Goal: Find specific page/section: Find specific page/section

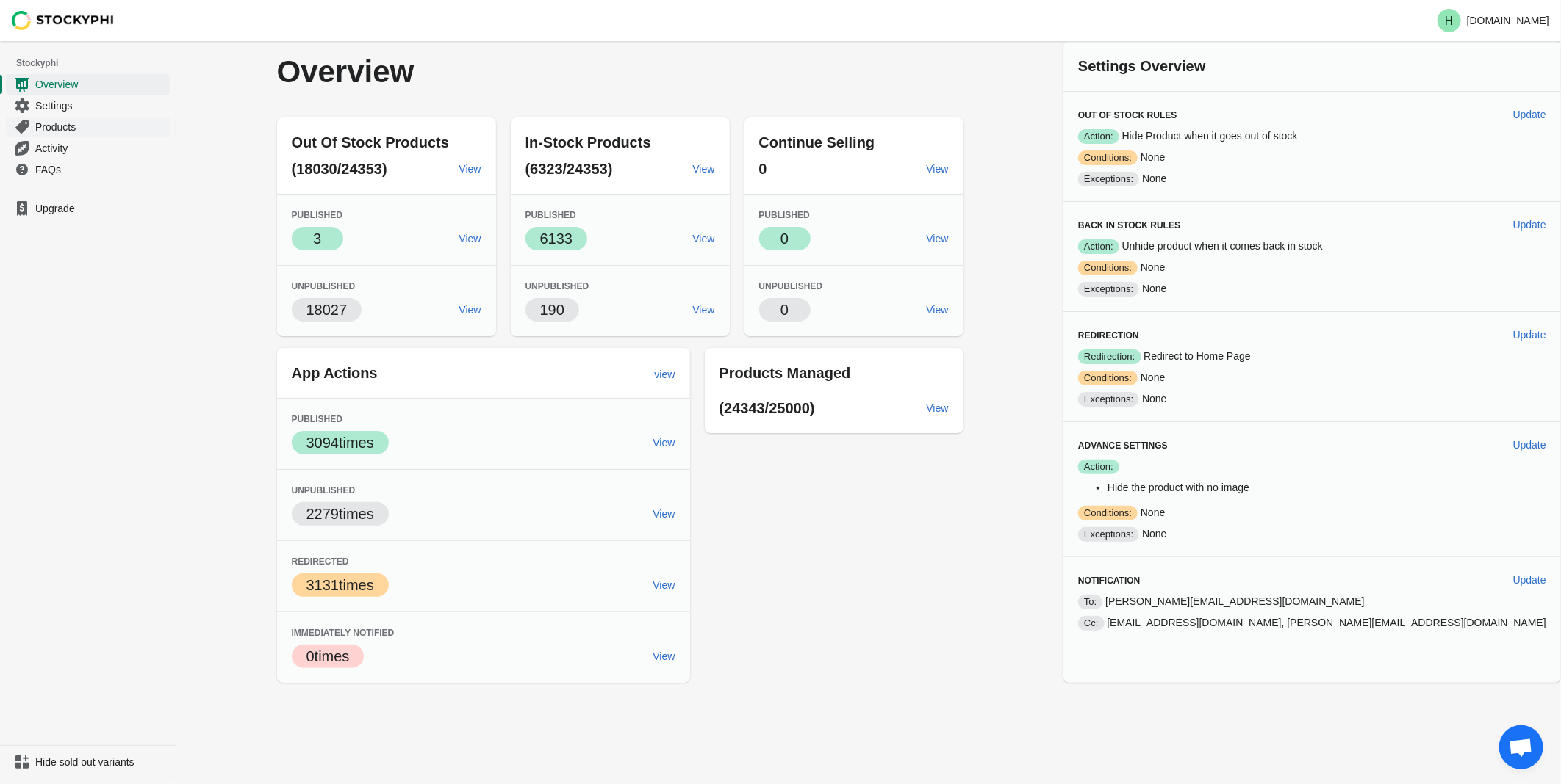
click at [54, 127] on span "Products" at bounding box center [101, 127] width 132 height 15
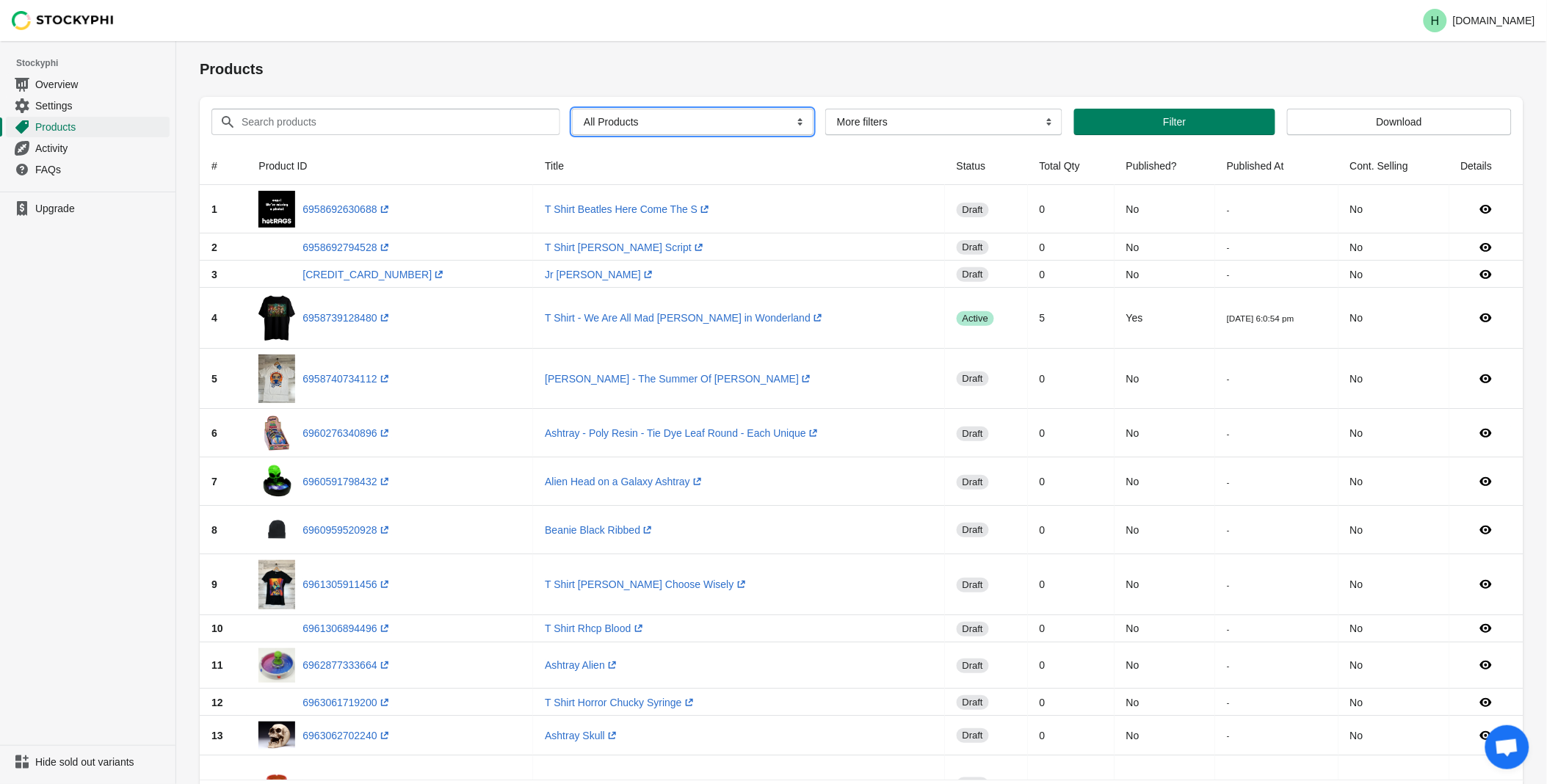
click at [793, 123] on select "All Products InStock InStock Published InStock Un-Published OOS OOS Published O…" at bounding box center [692, 122] width 242 height 27
select select "instock_has_no_image"
click at [572, 109] on select "All Products InStock InStock Published InStock Un-Published OOS OOS Published O…" at bounding box center [692, 122] width 242 height 27
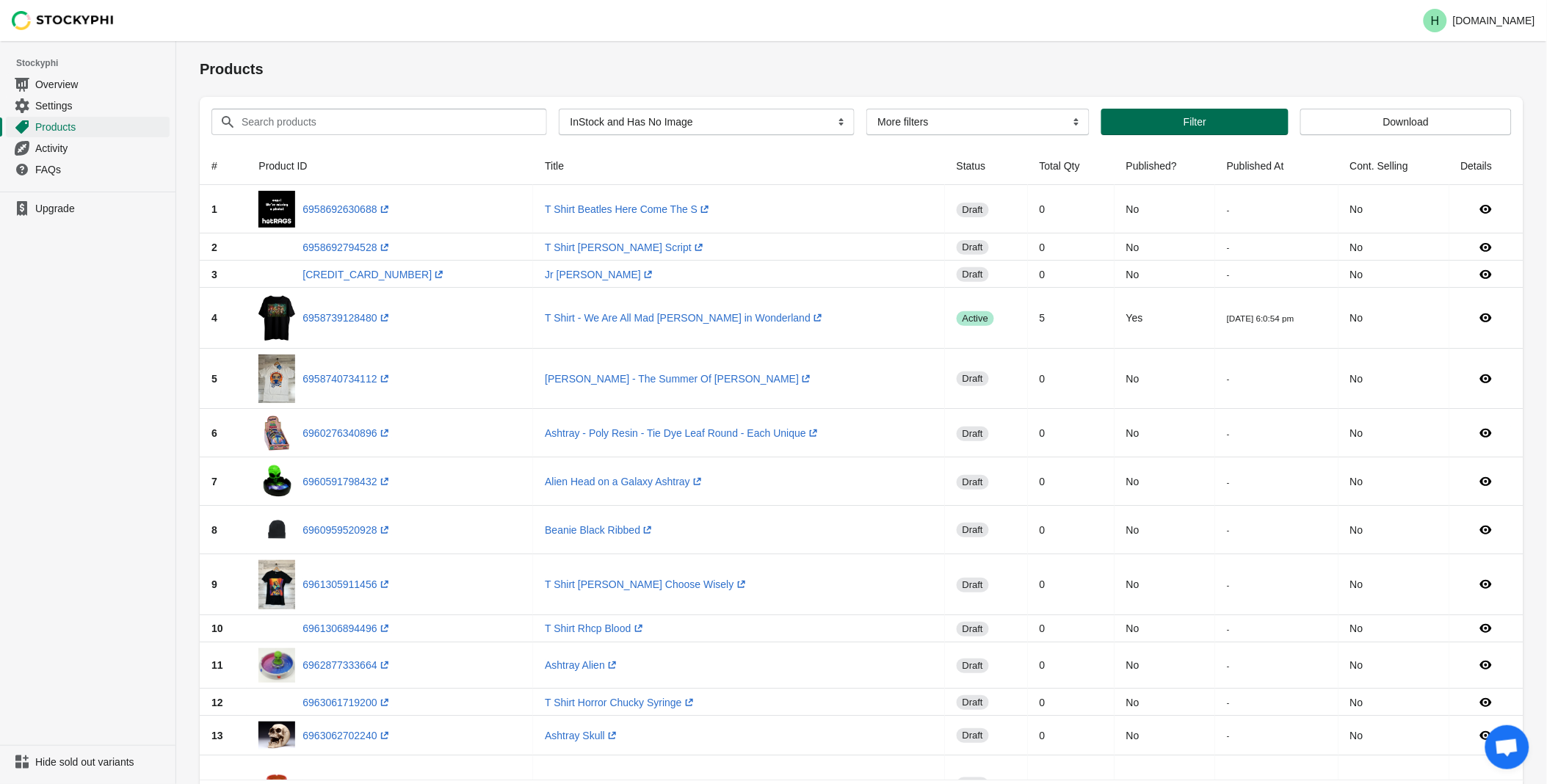
click at [1198, 123] on span "Filter" at bounding box center [1196, 121] width 23 height 12
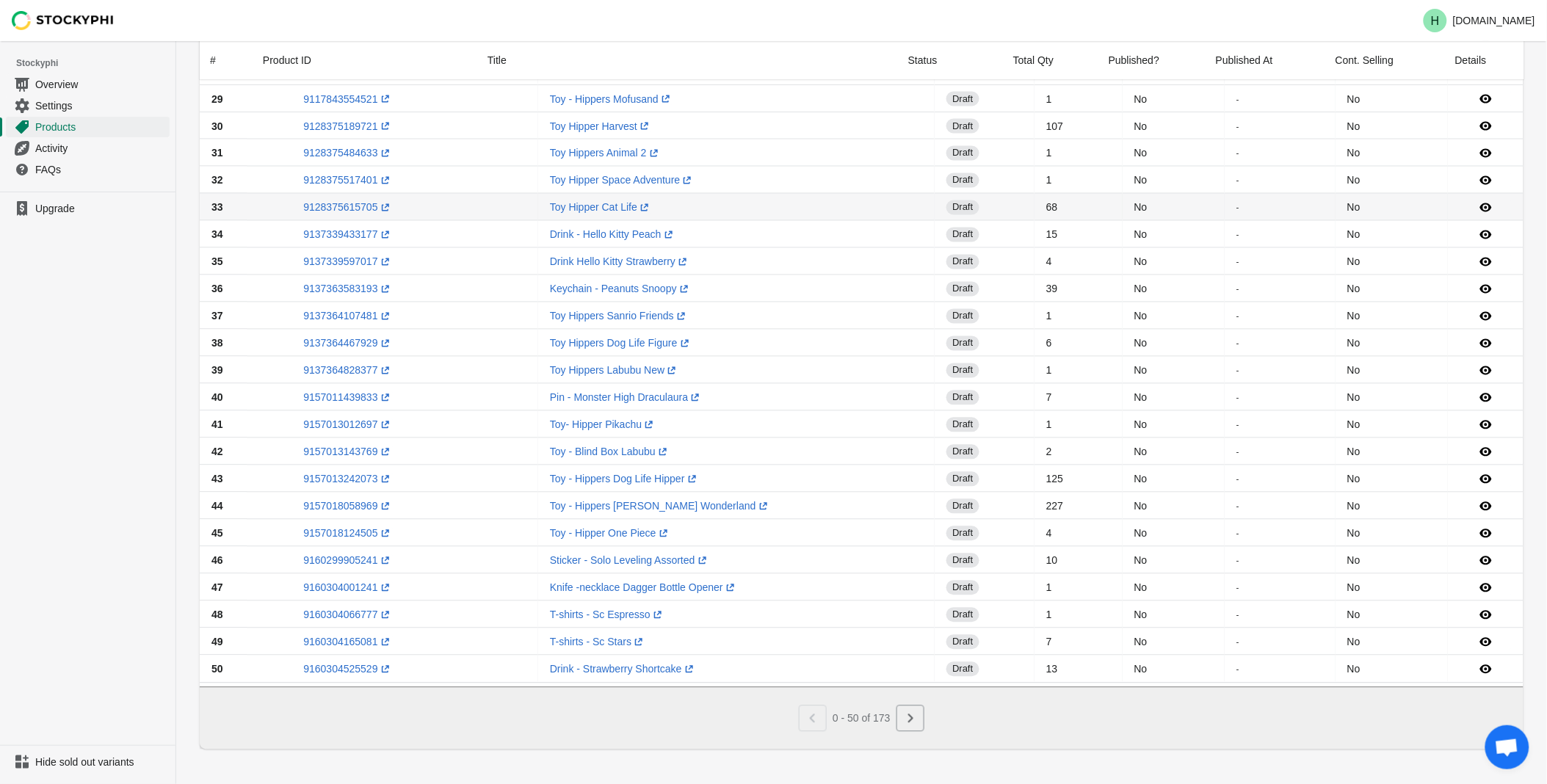
scroll to position [870, 0]
click at [915, 710] on button "Next" at bounding box center [911, 719] width 28 height 27
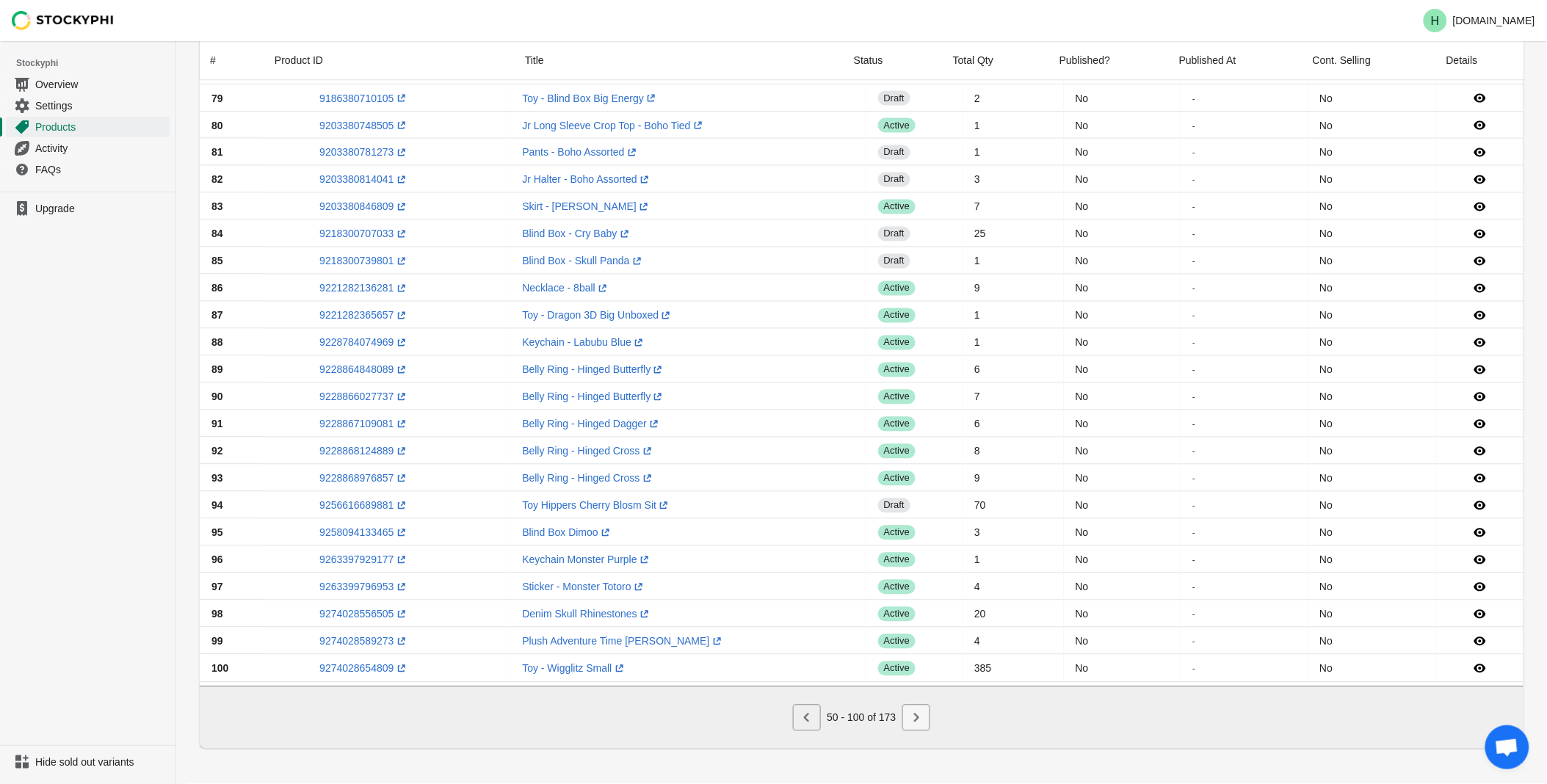
click at [914, 715] on icon "Next" at bounding box center [917, 719] width 5 height 9
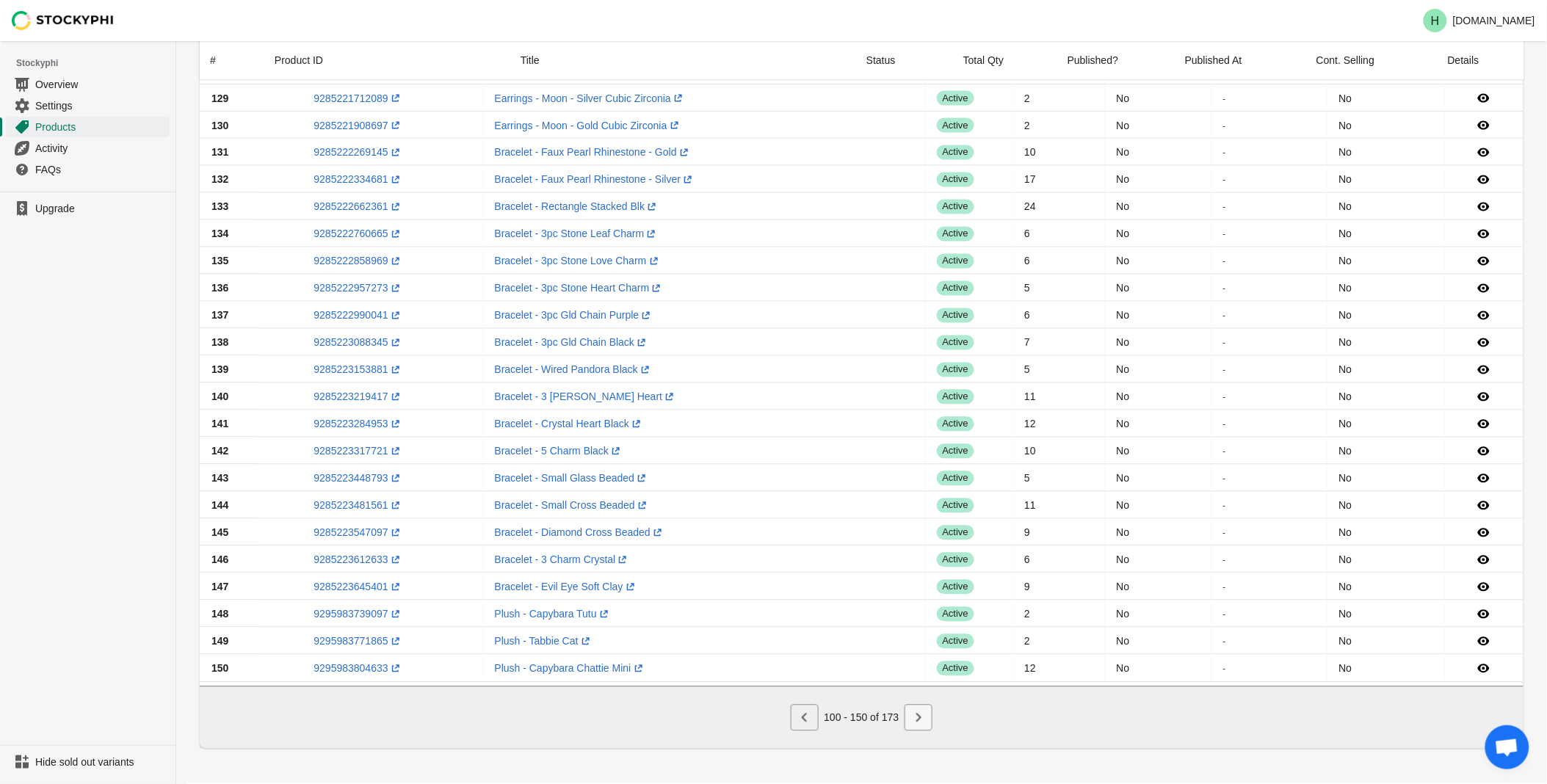
click at [914, 715] on icon "Next" at bounding box center [919, 718] width 15 height 15
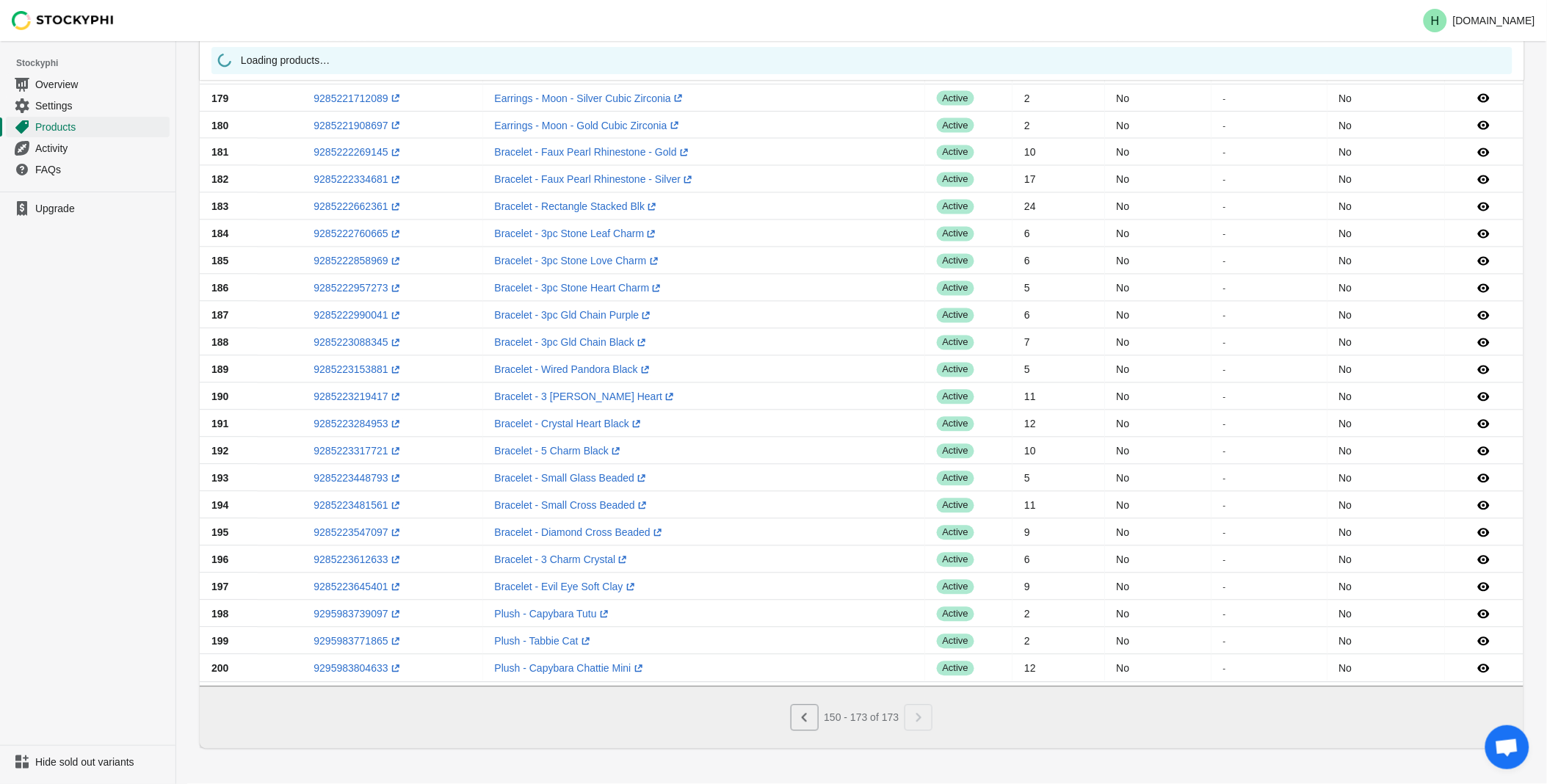
scroll to position [135, 0]
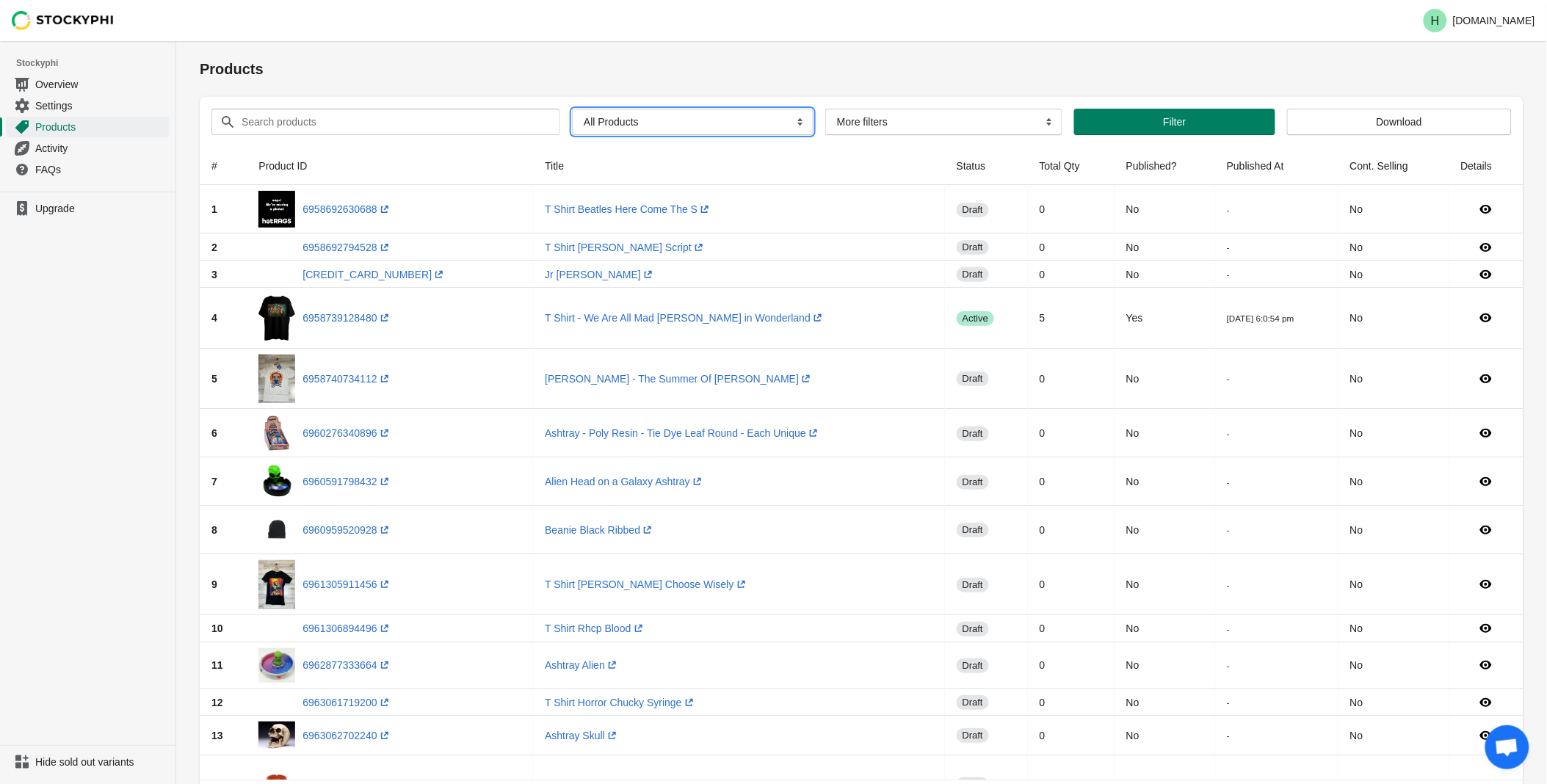
click at [795, 123] on select "All Products InStock InStock Published InStock Un-Published OOS OOS Published O…" at bounding box center [692, 122] width 242 height 27
select select "instock_has_no_image"
click at [572, 109] on select "All Products InStock InStock Published InStock Un-Published OOS OOS Published O…" at bounding box center [692, 122] width 242 height 27
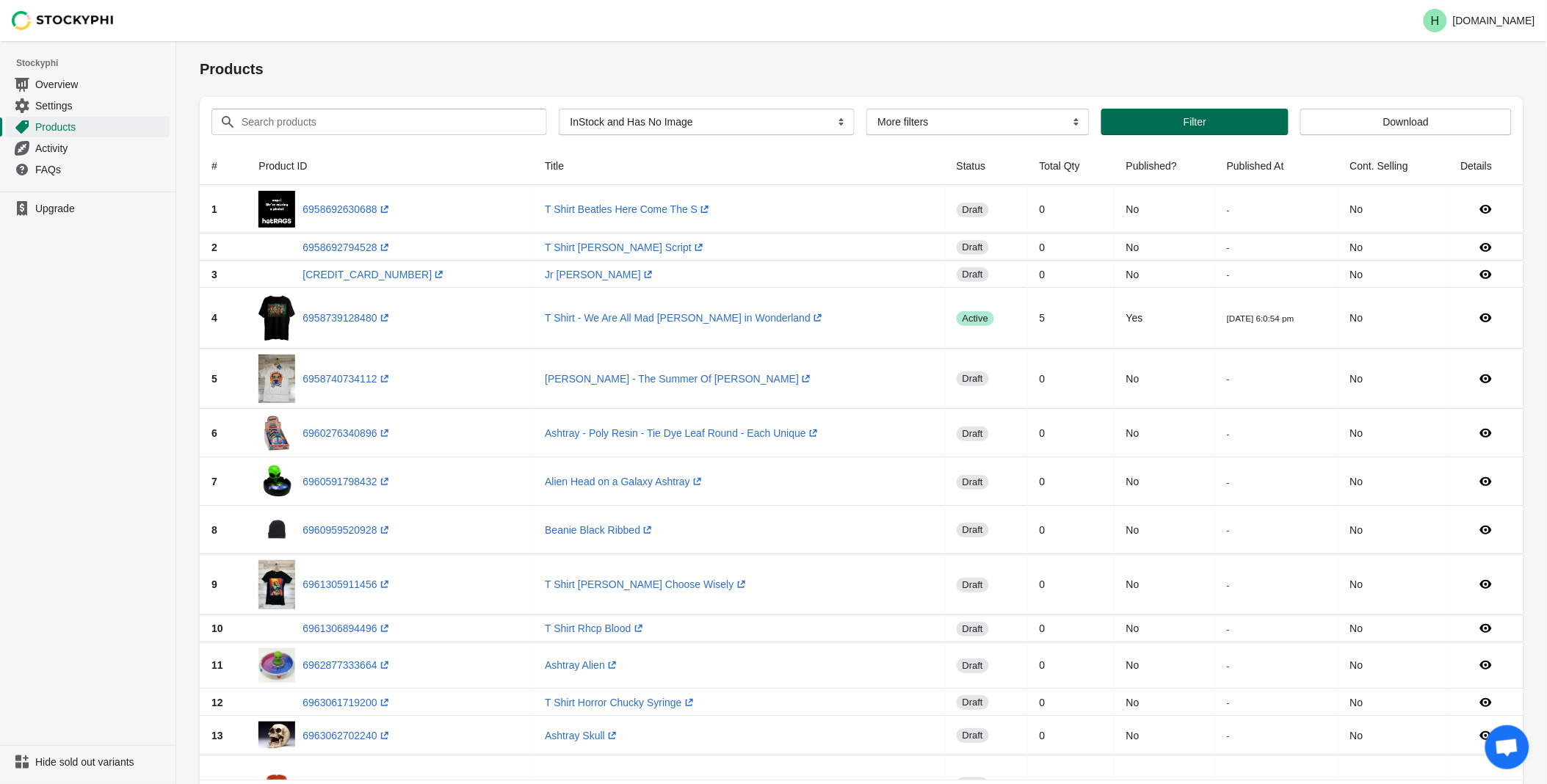
click at [1165, 129] on button "Filter" at bounding box center [1196, 122] width 188 height 27
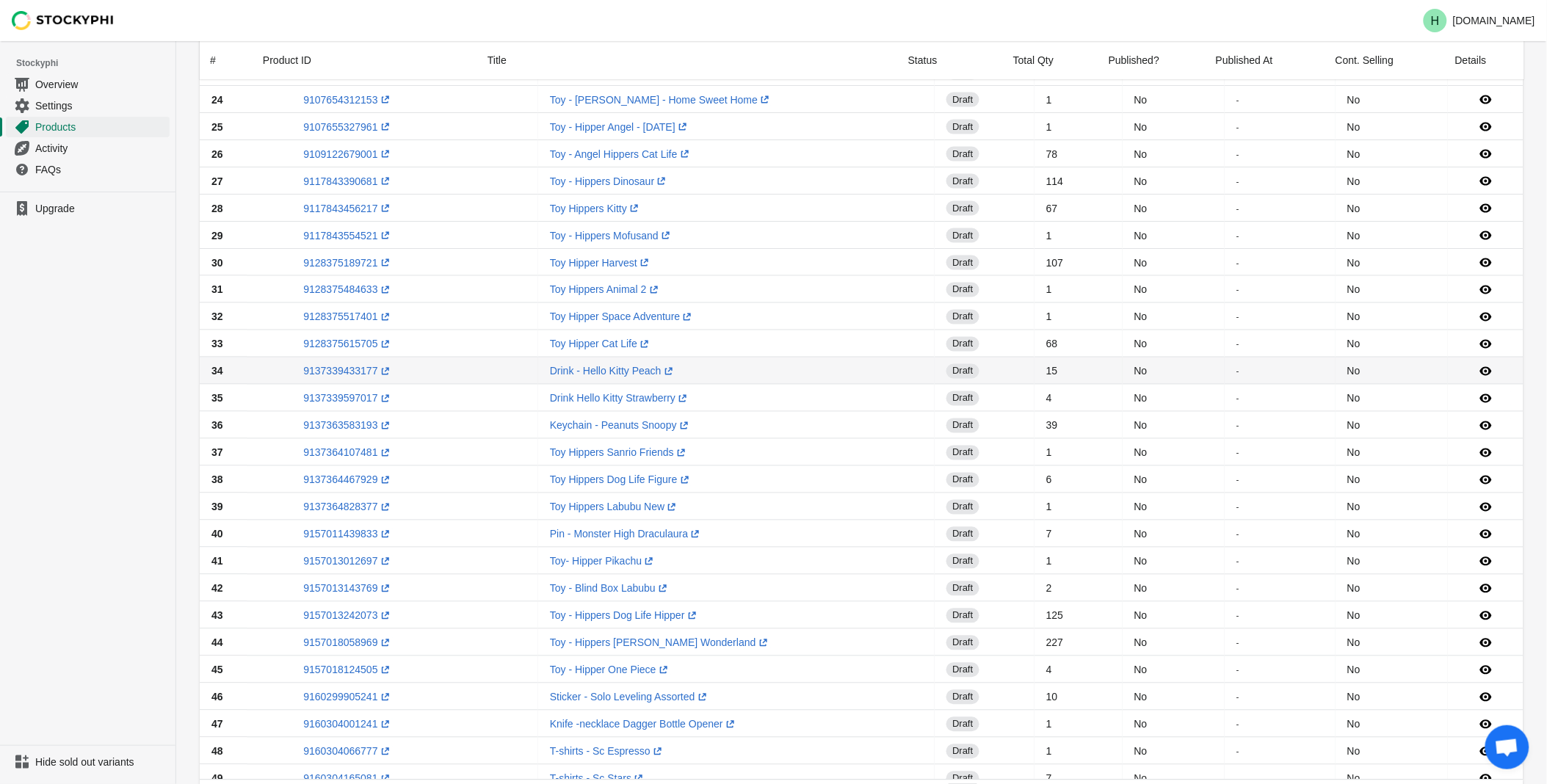
scroll to position [870, 0]
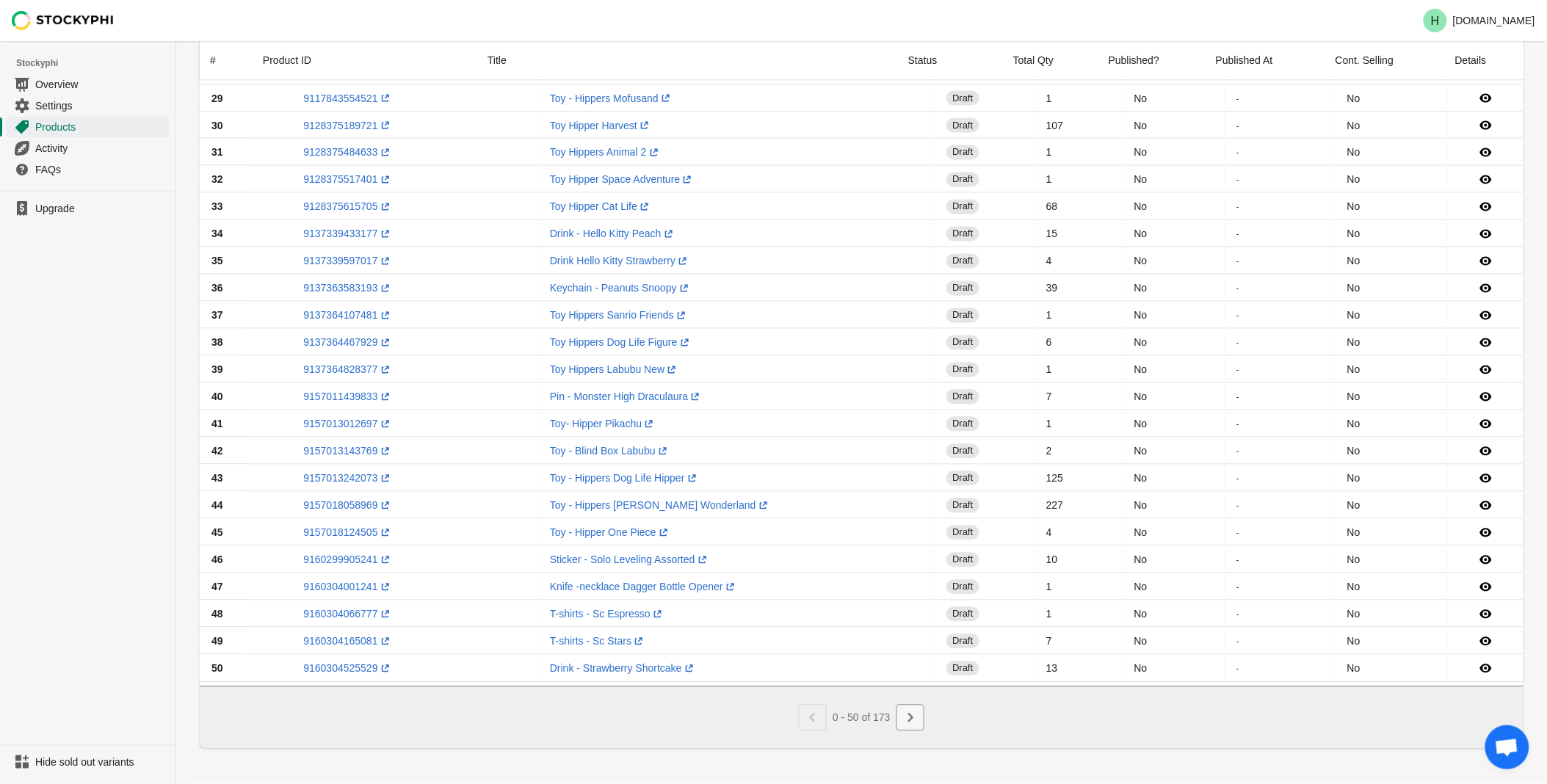
click at [909, 723] on icon "Next" at bounding box center [911, 718] width 15 height 15
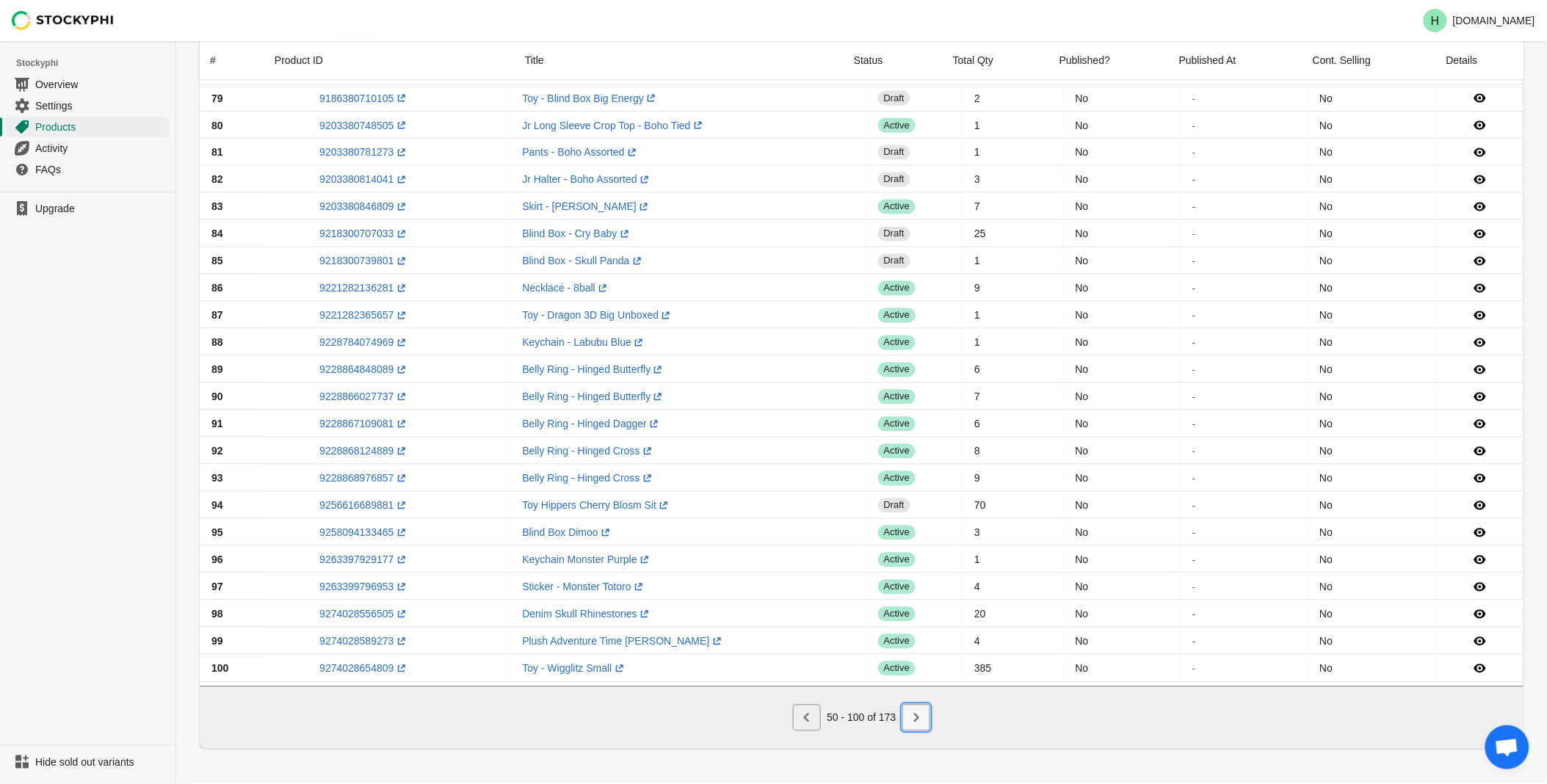
click at [911, 715] on icon "Next" at bounding box center [916, 718] width 15 height 15
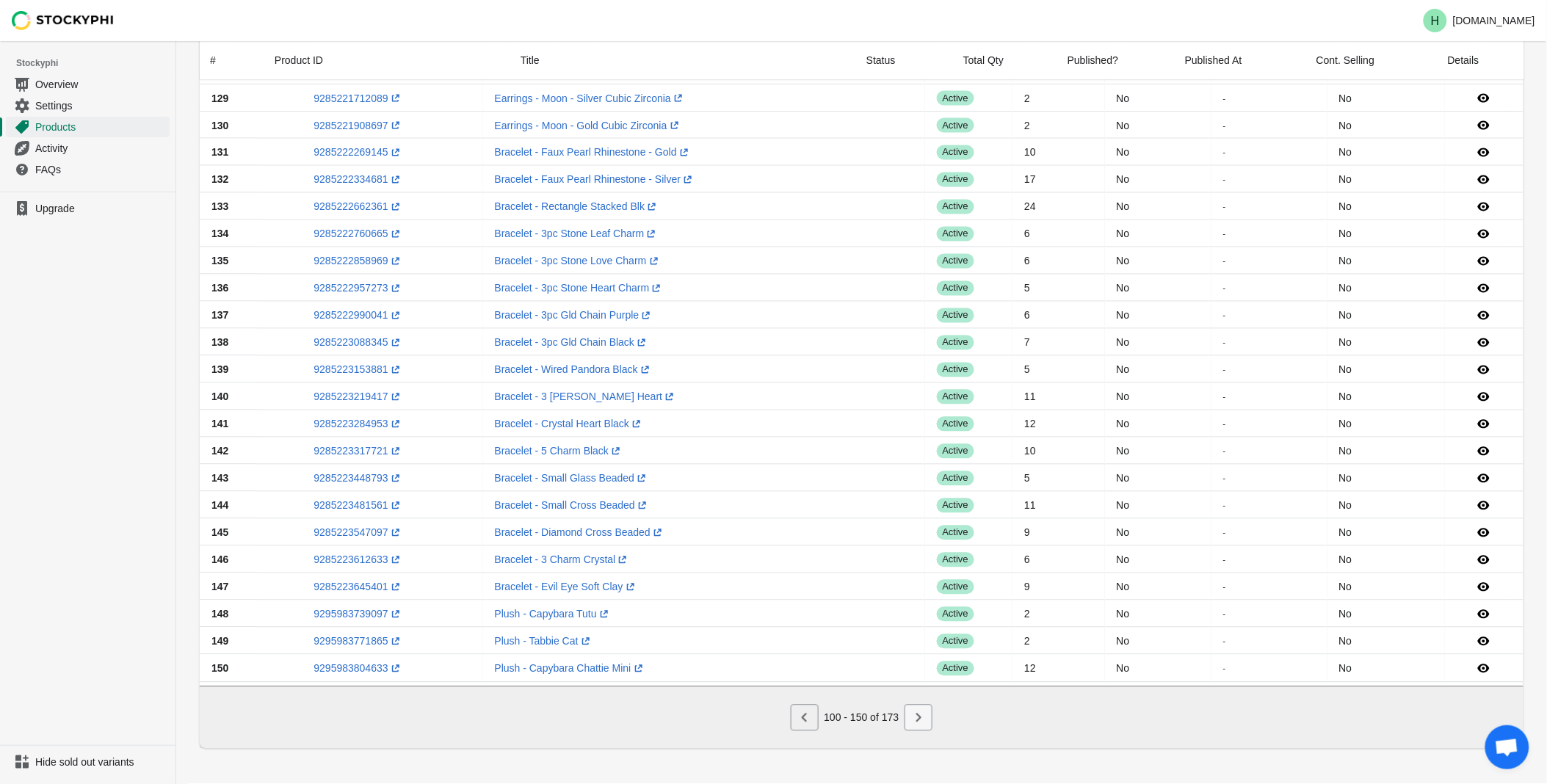
click at [914, 715] on icon "Next" at bounding box center [919, 718] width 15 height 15
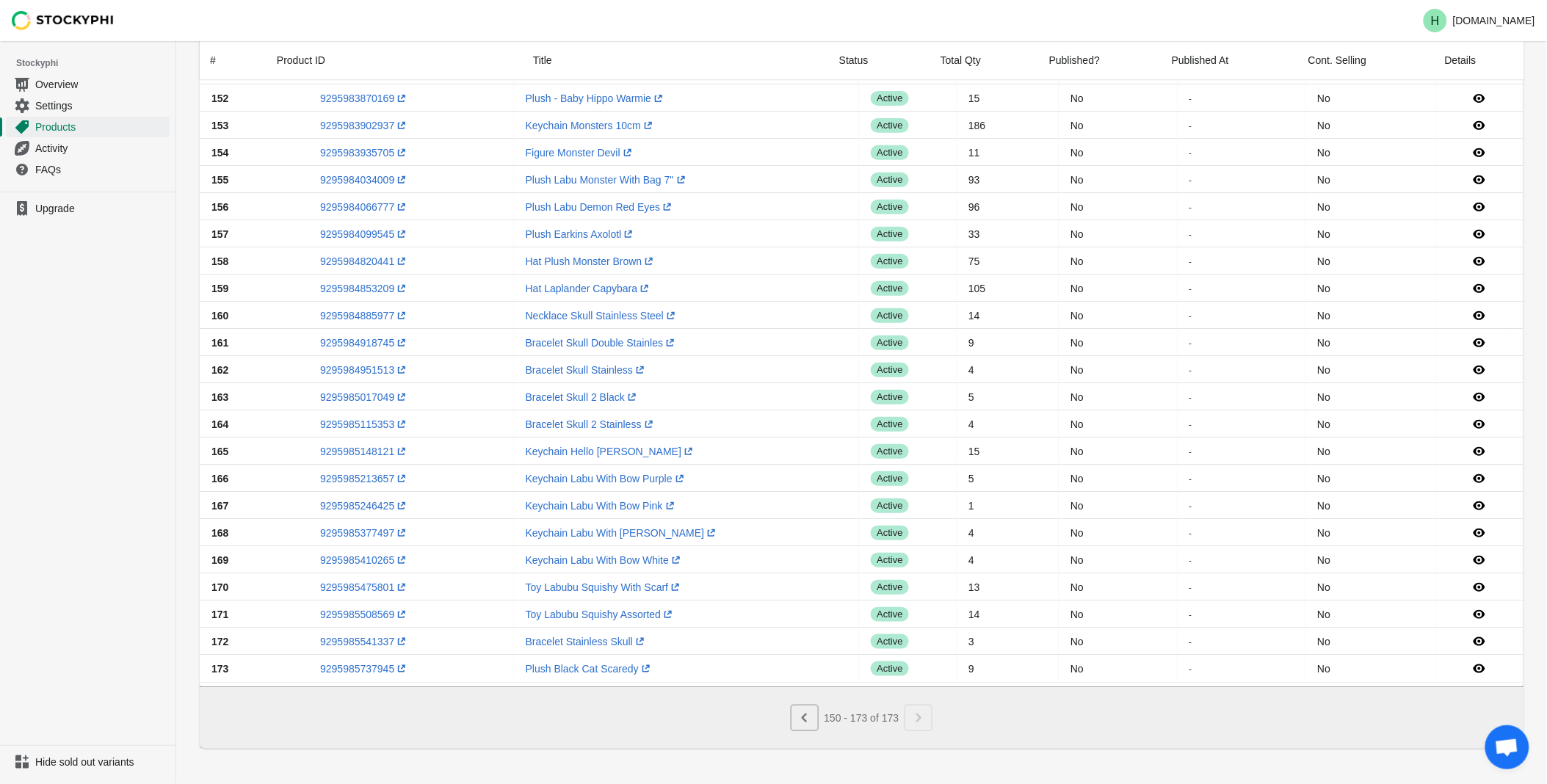
scroll to position [135, 0]
click at [358, 582] on link "9295985475801 (opens a new window)" at bounding box center [365, 587] width 89 height 12
